Goal: Check status: Check status

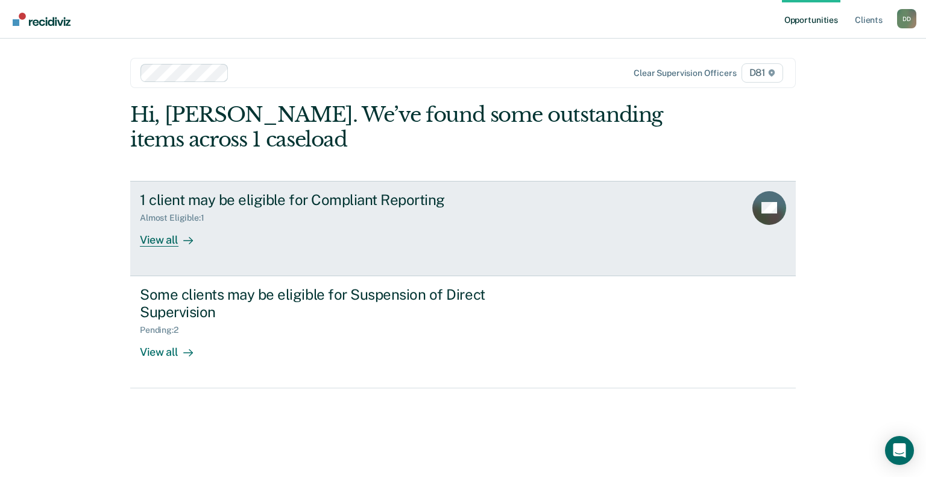
click at [166, 244] on div "View all" at bounding box center [174, 235] width 68 height 24
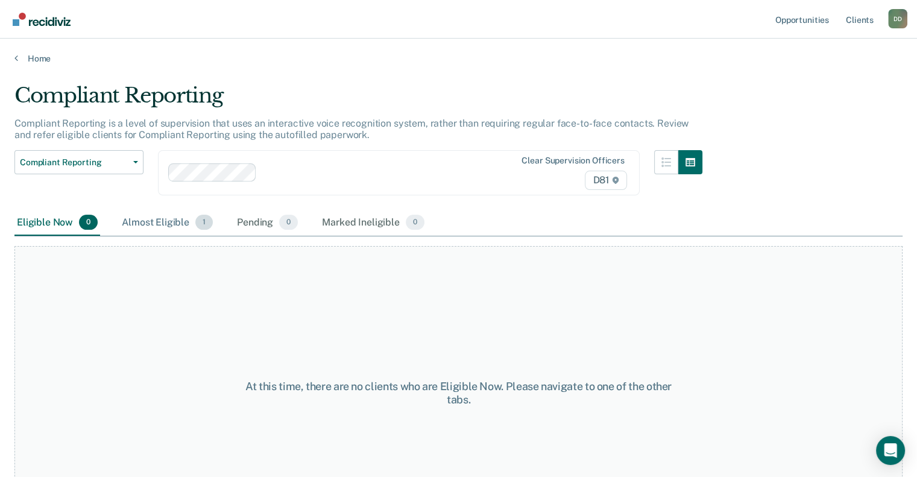
click at [159, 216] on div "Almost Eligible 1" at bounding box center [167, 223] width 96 height 27
